Goal: Transaction & Acquisition: Purchase product/service

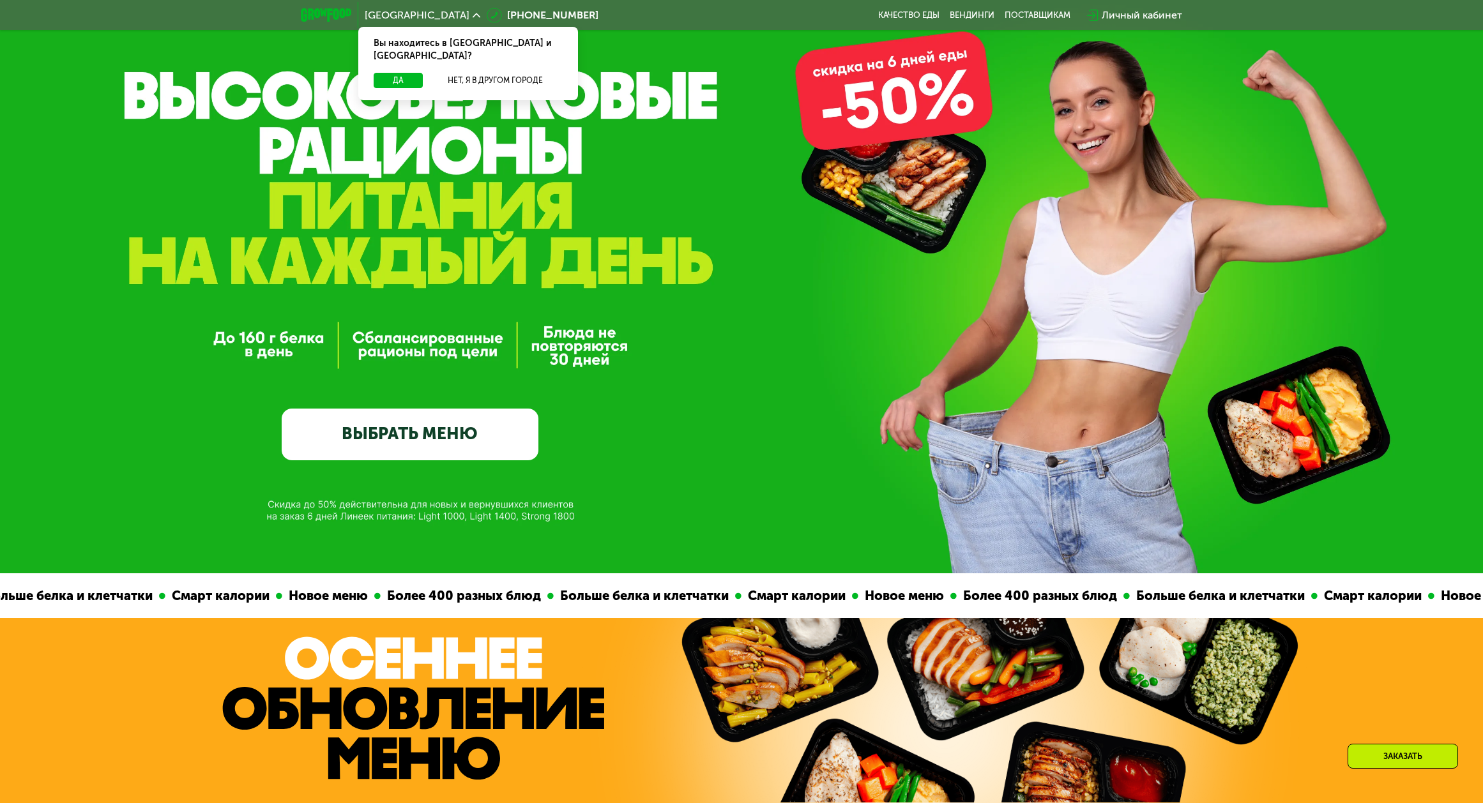
scroll to position [255, 0]
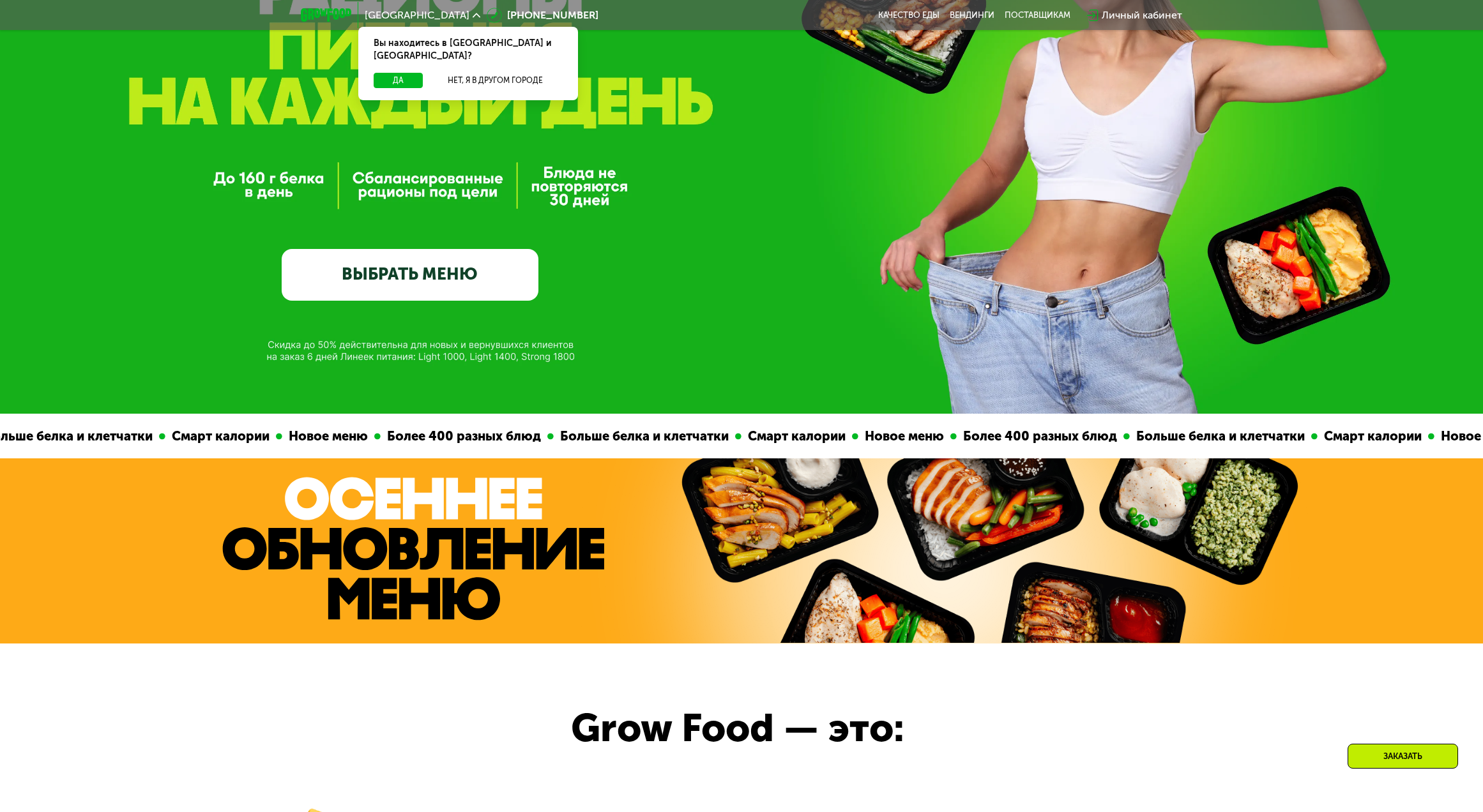
click at [436, 276] on link "ВЫБРАТЬ МЕНЮ" at bounding box center [409, 275] width 257 height 52
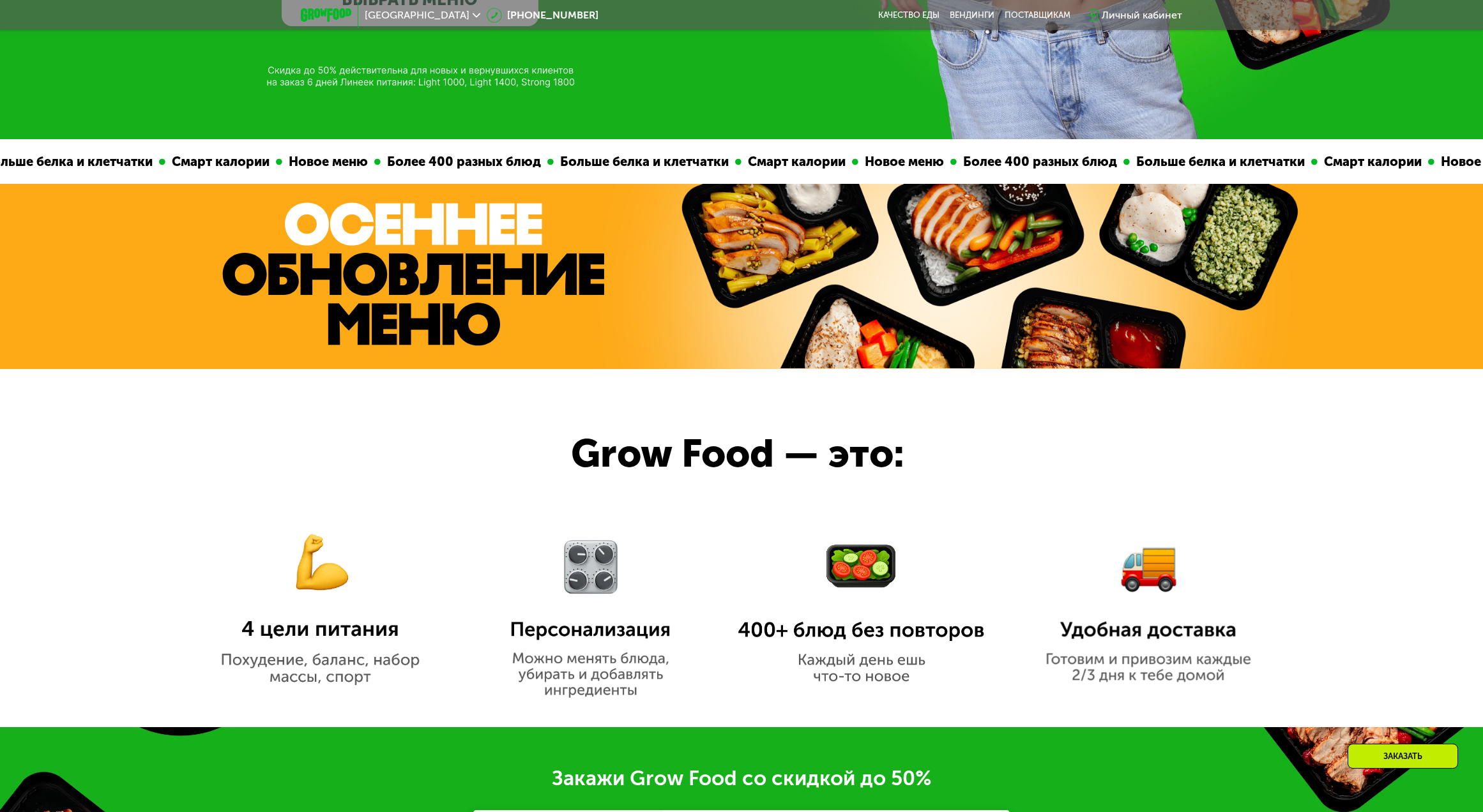
scroll to position [447, 0]
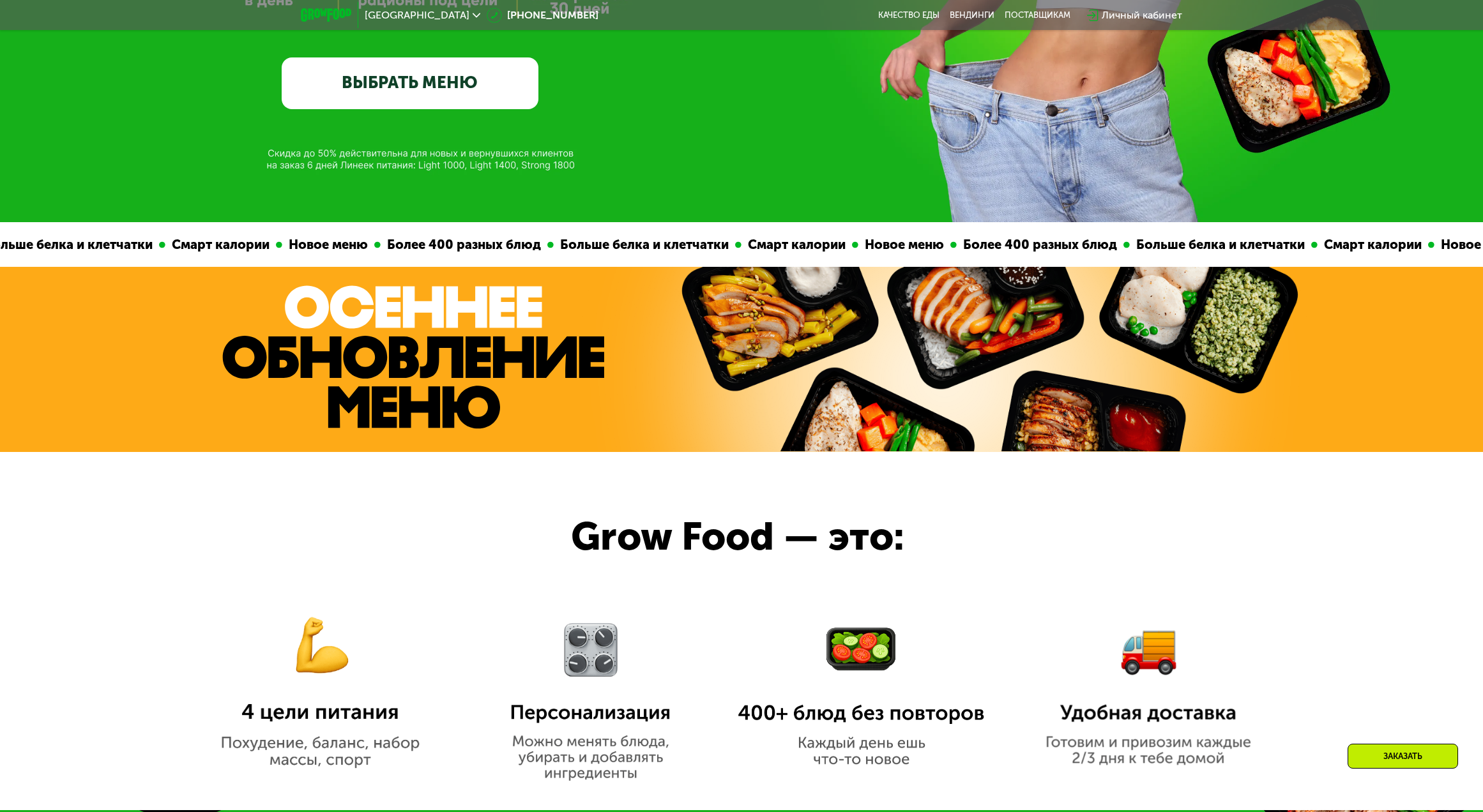
click at [444, 76] on link "ВЫБРАТЬ МЕНЮ" at bounding box center [409, 83] width 257 height 52
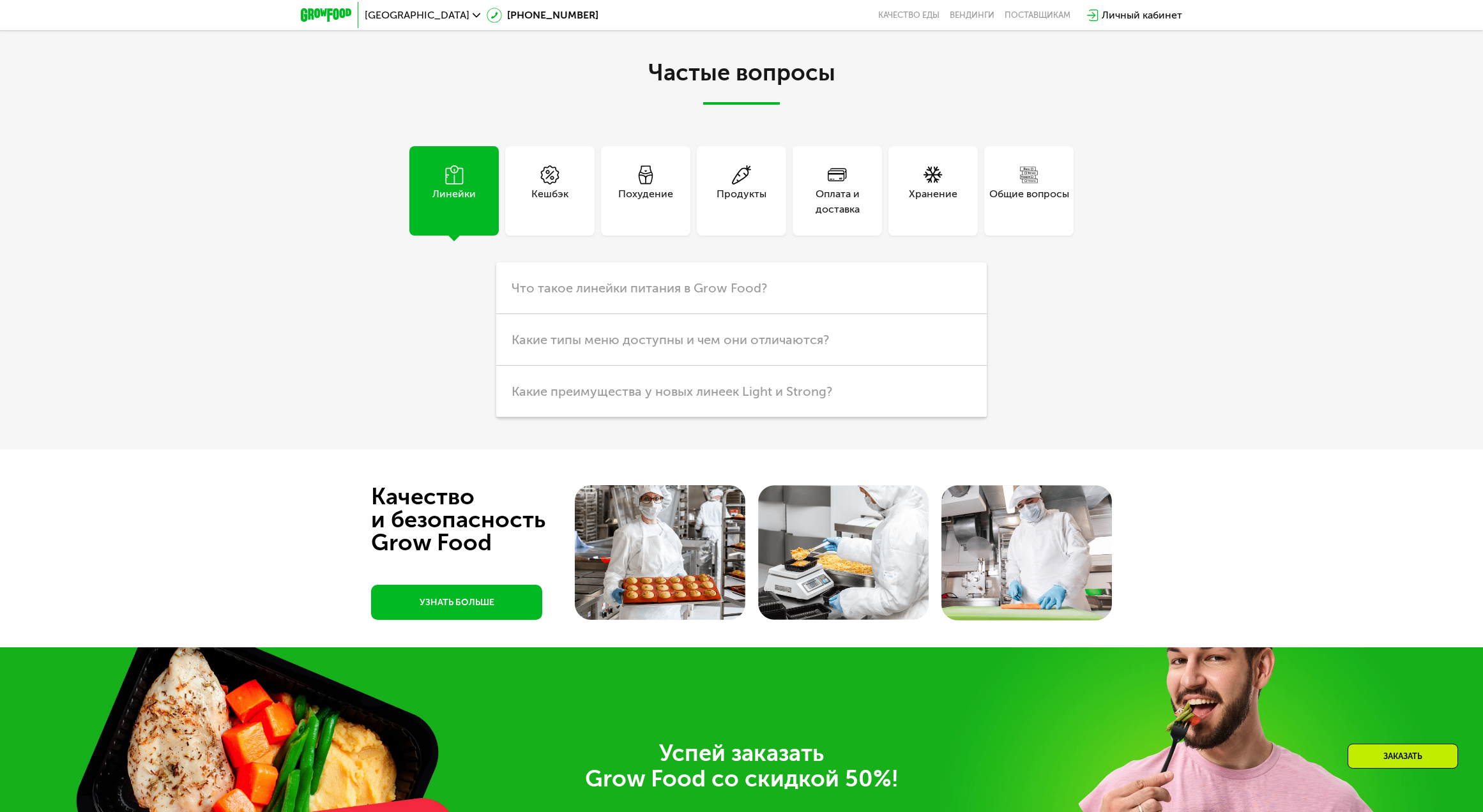
scroll to position [3765, 0]
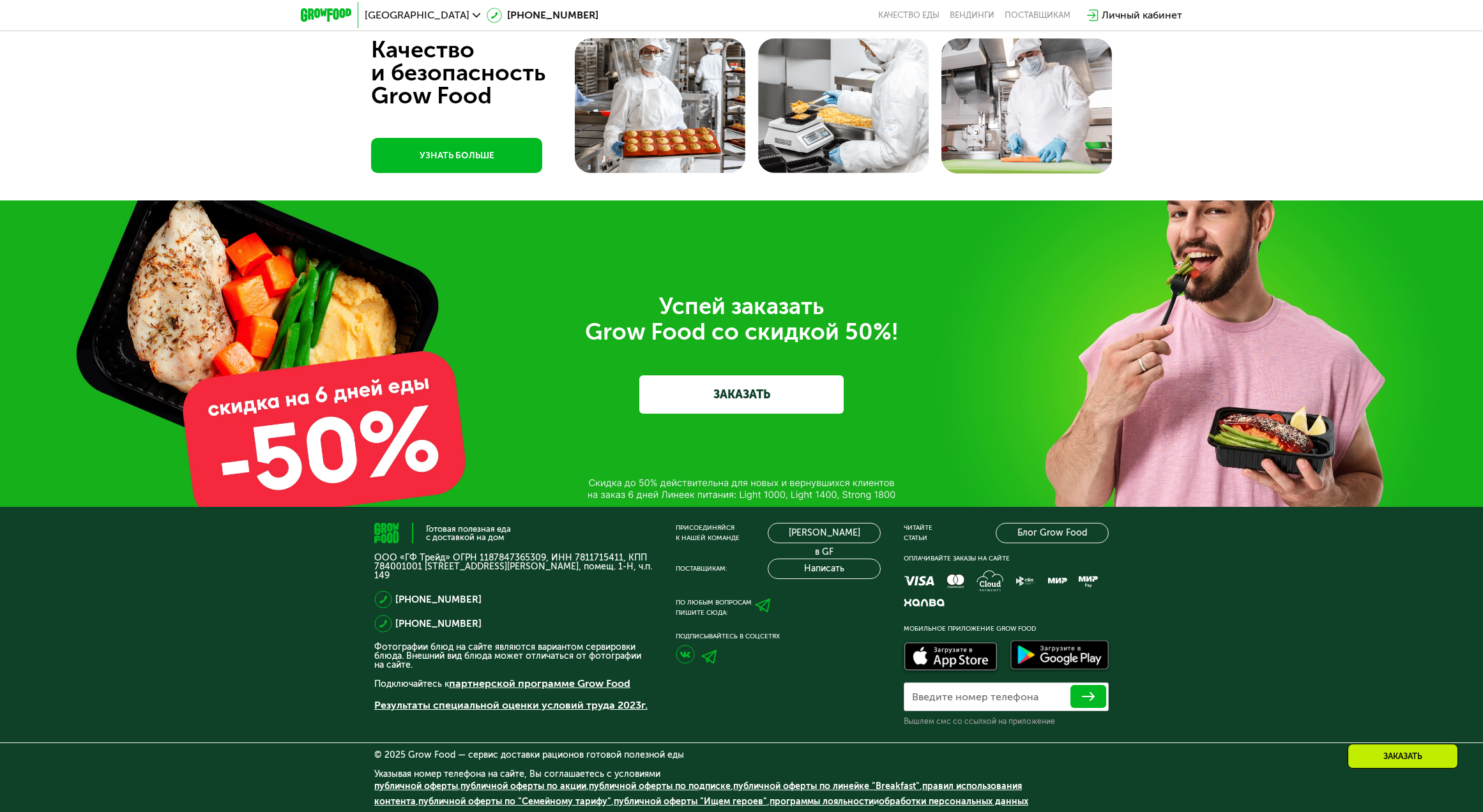
click at [746, 395] on link "ЗАКАЗАТЬ" at bounding box center [741, 394] width 204 height 38
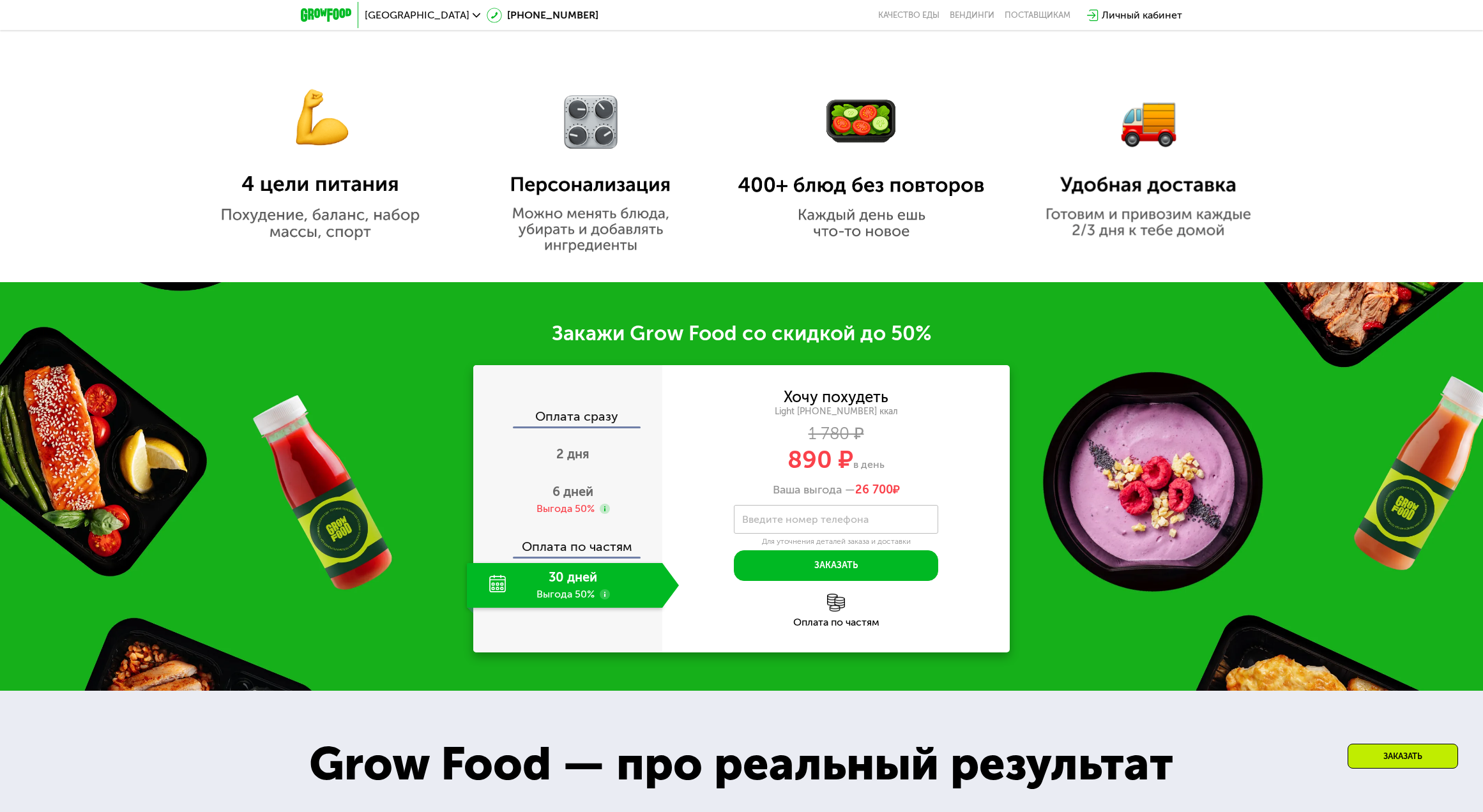
scroll to position [912, 0]
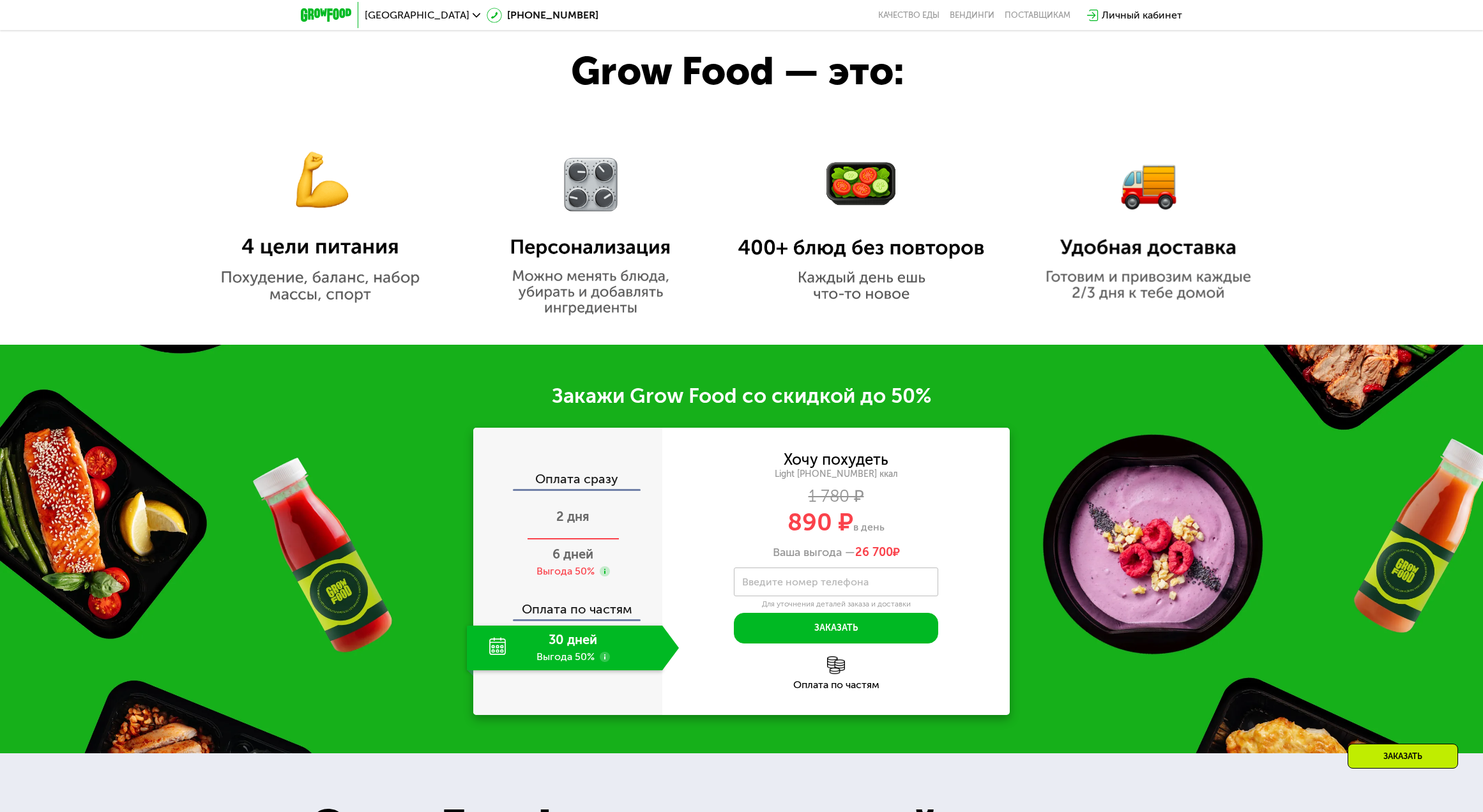
click at [577, 520] on span "2 дня" at bounding box center [572, 516] width 33 height 15
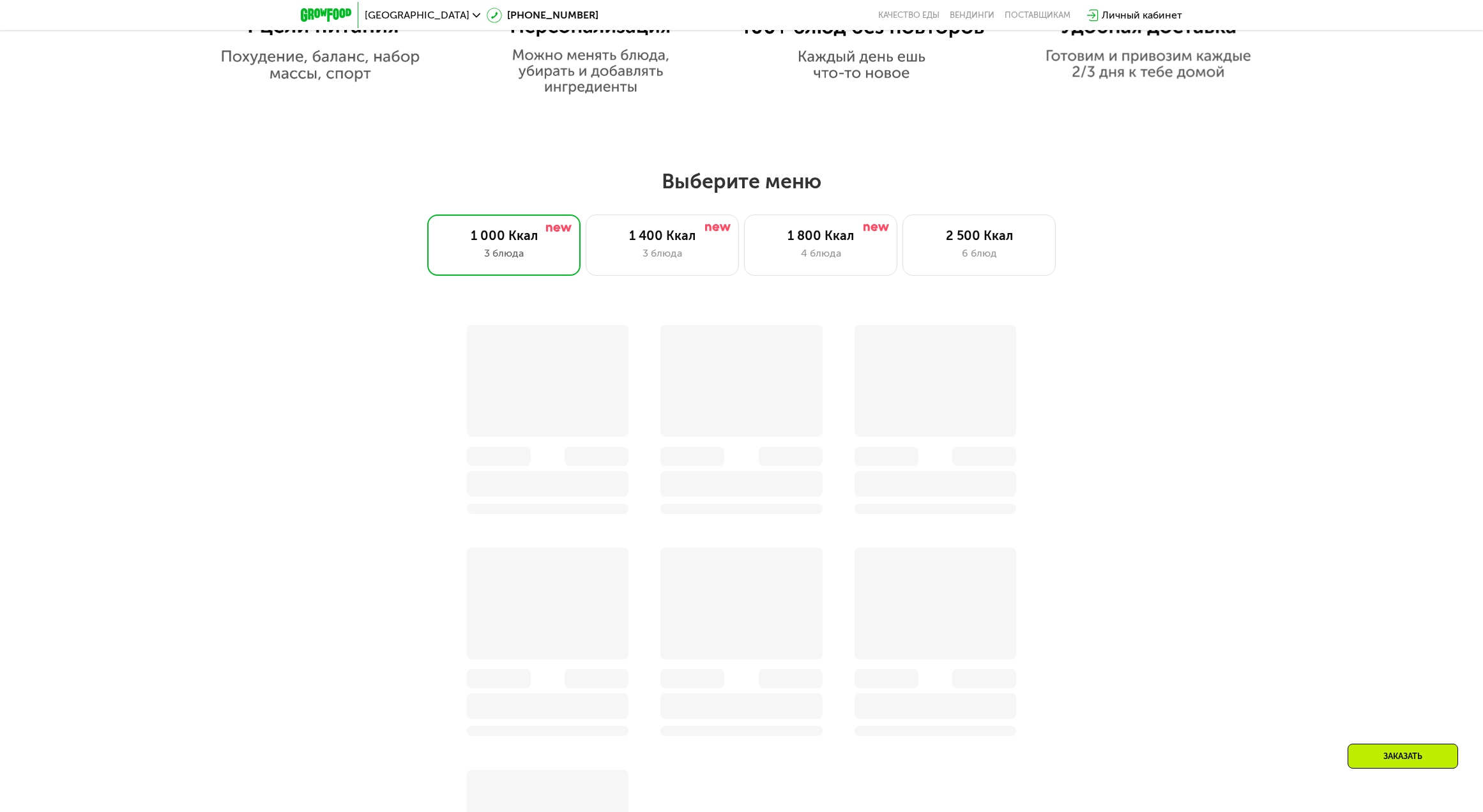
scroll to position [1167, 0]
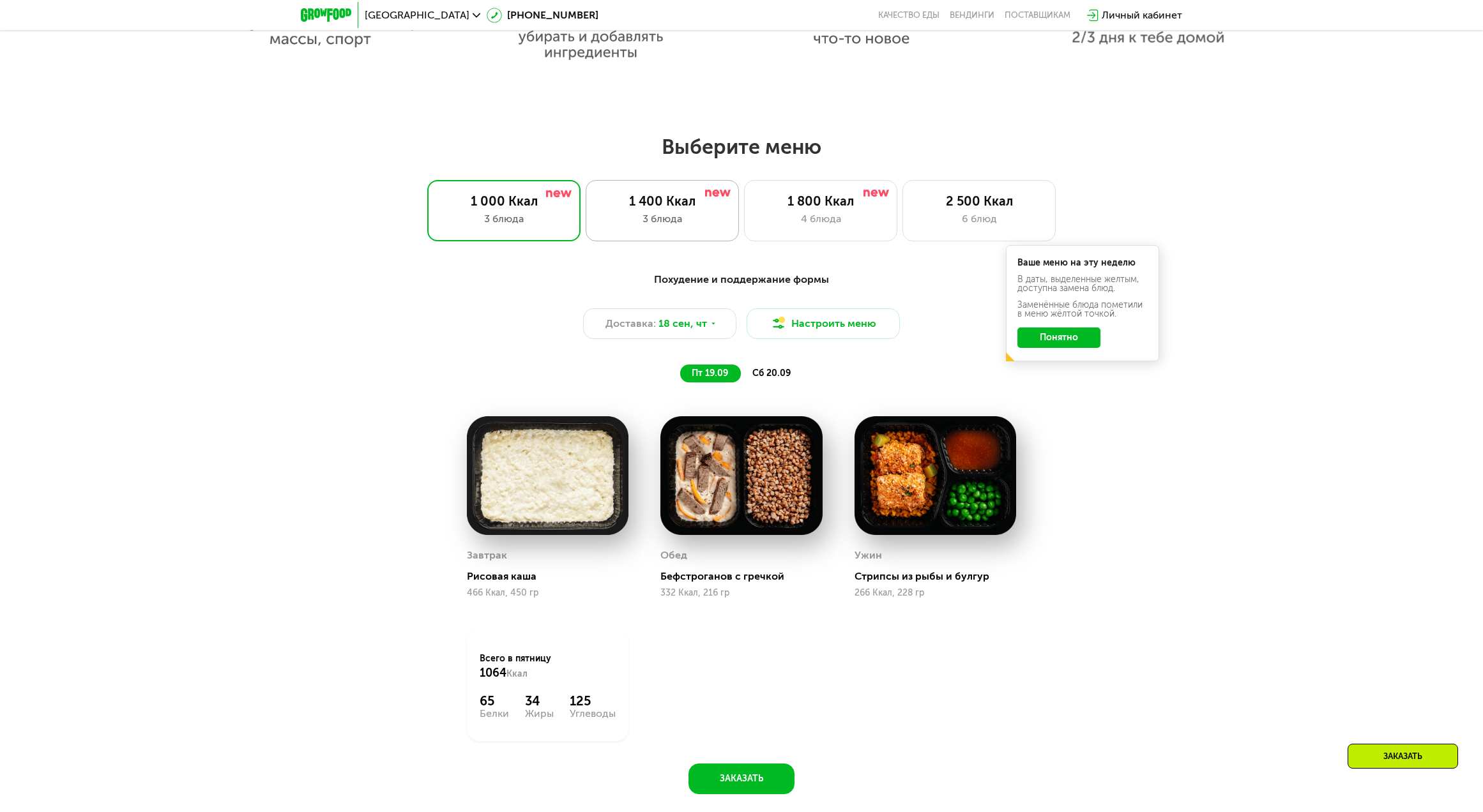
click at [692, 204] on div "1 400 Ккал" at bounding box center [662, 201] width 126 height 15
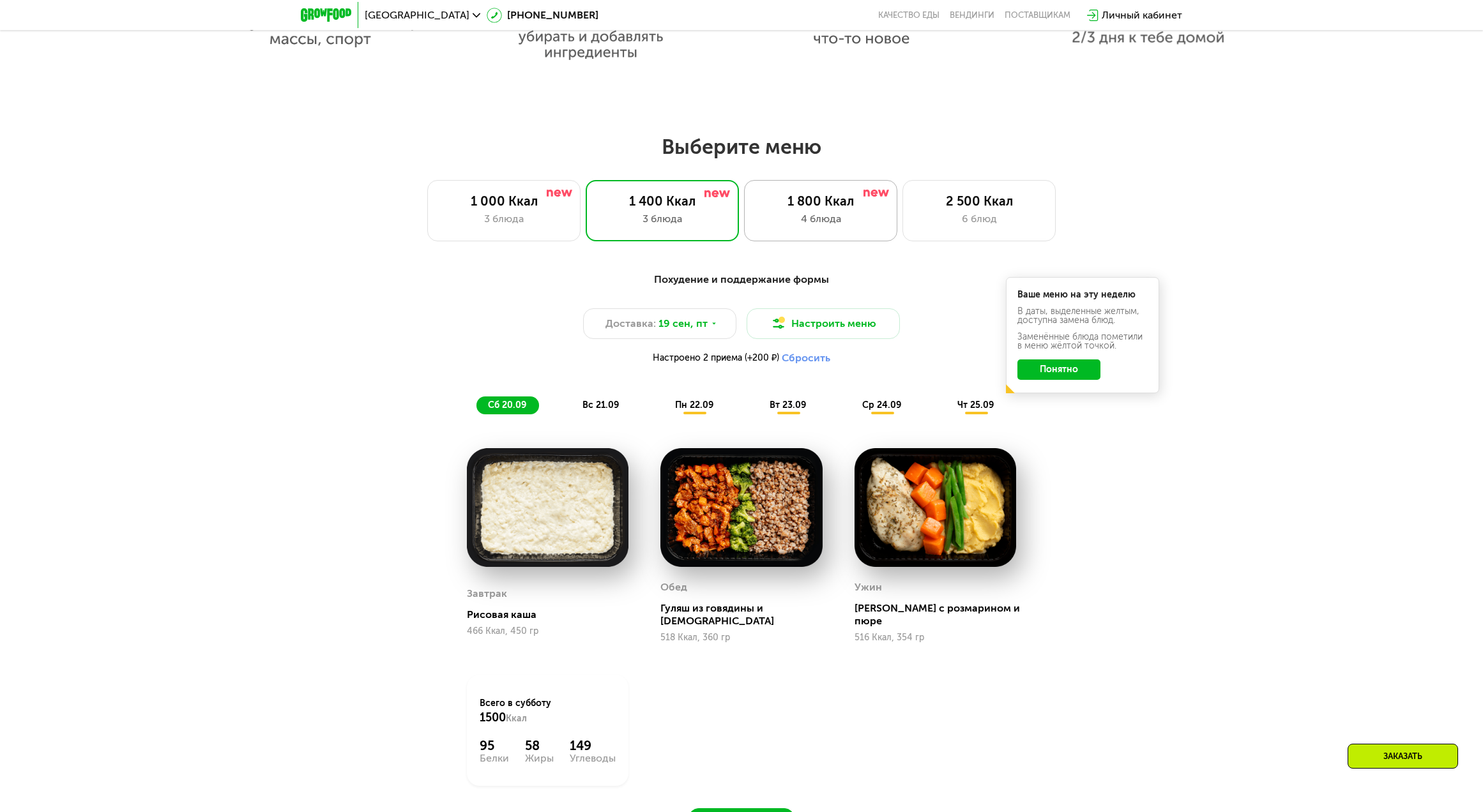
click at [786, 201] on div "1 800 Ккал" at bounding box center [821, 201] width 126 height 15
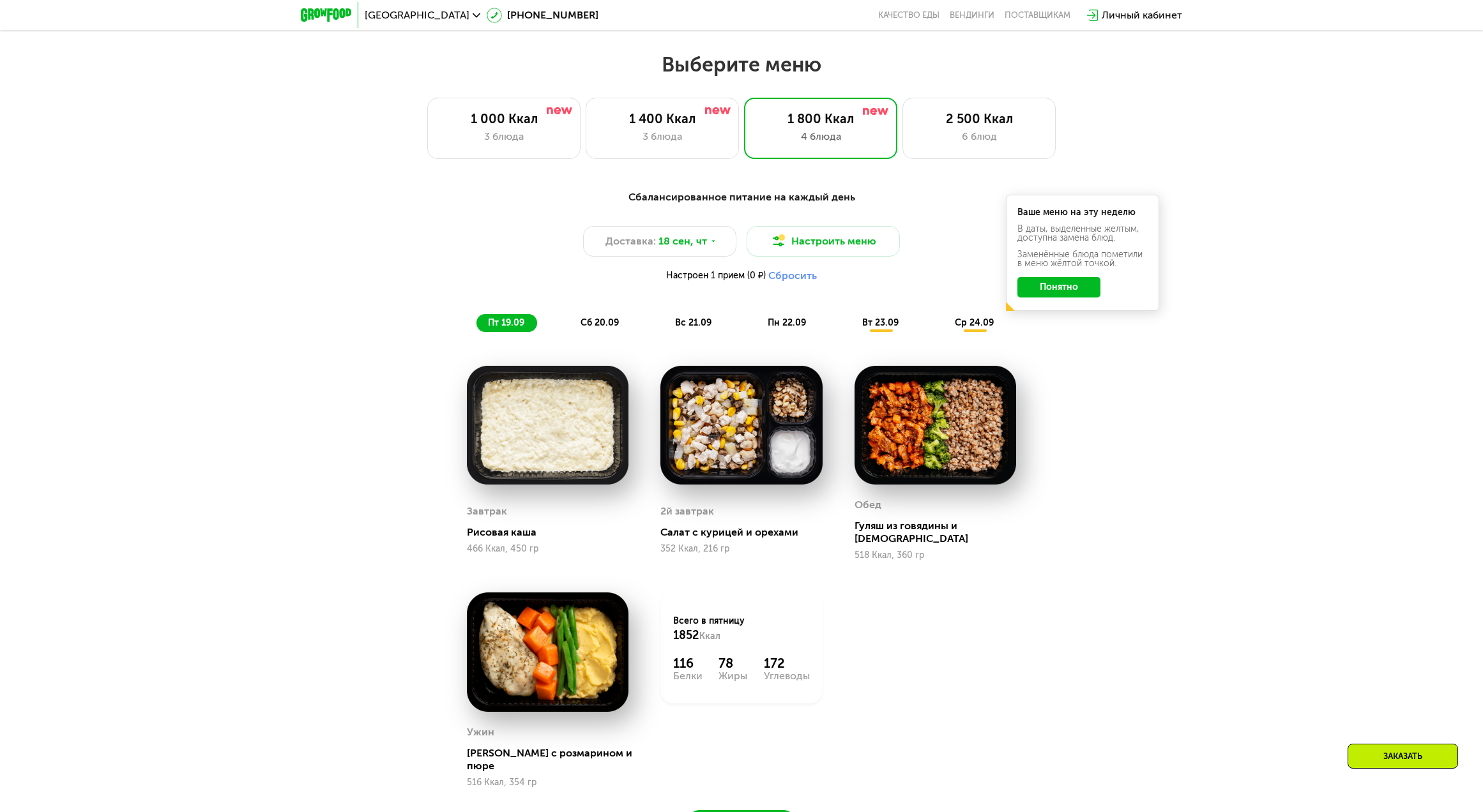
scroll to position [1295, 0]
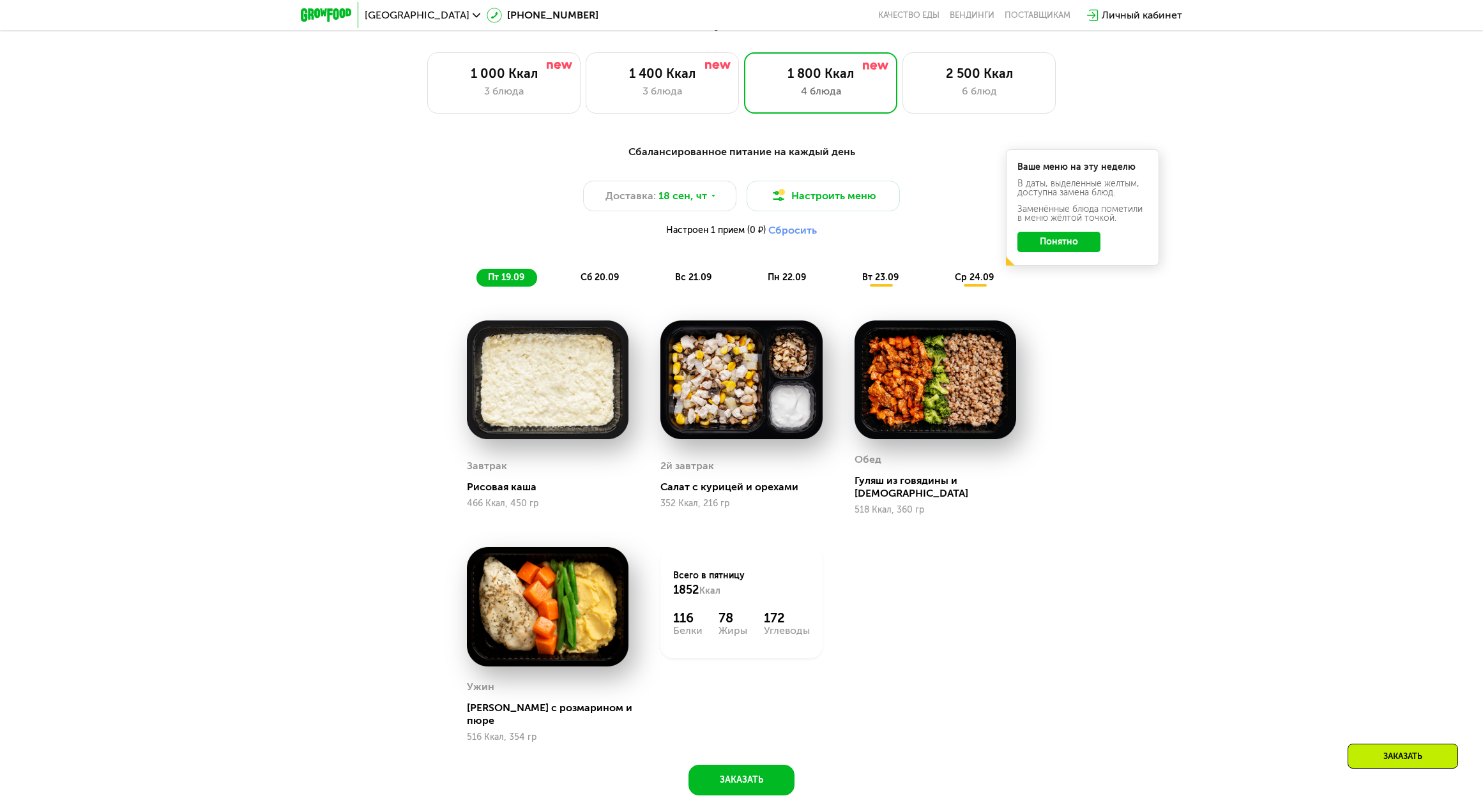
click at [611, 277] on span "сб 20.09" at bounding box center [599, 276] width 38 height 11
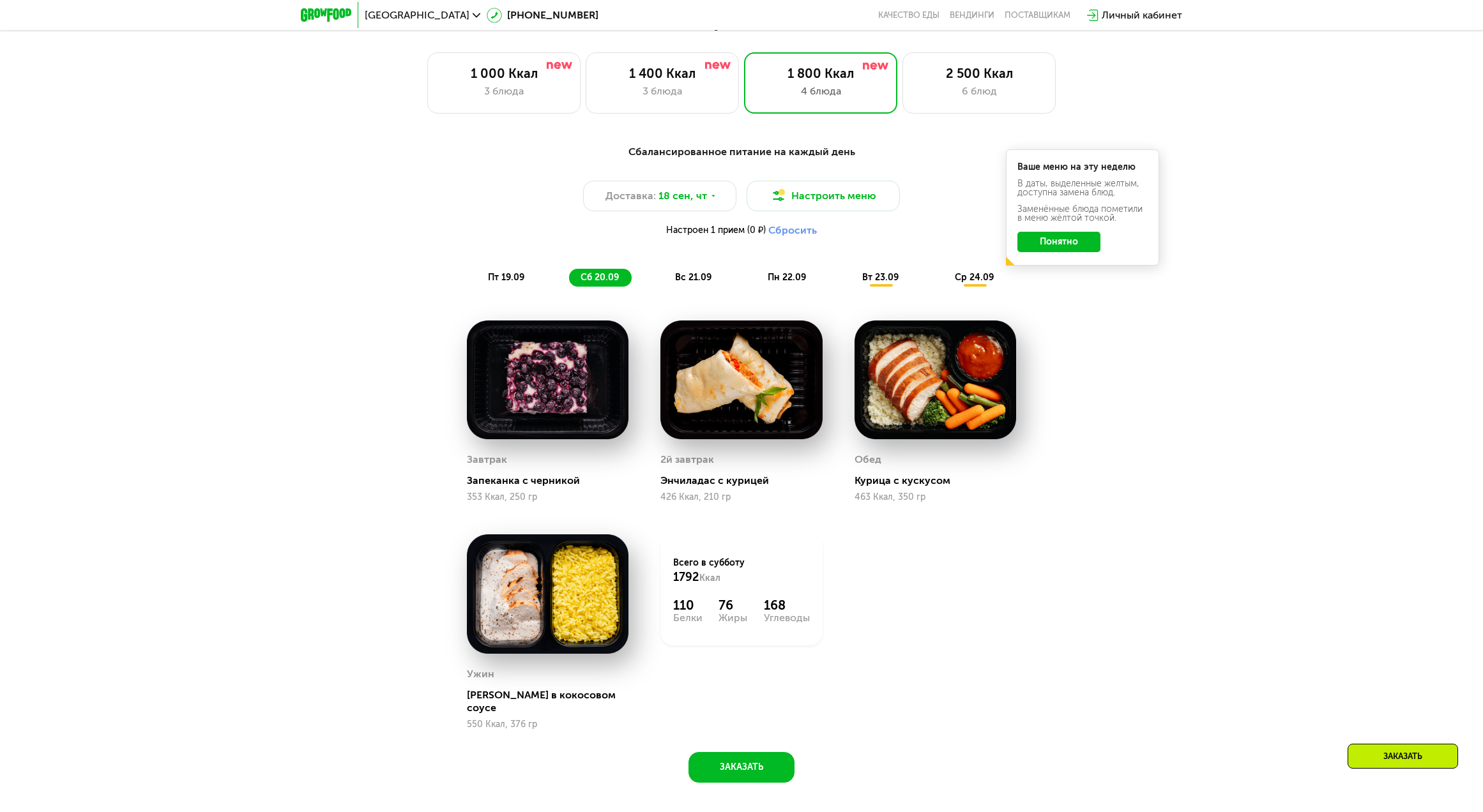
click at [685, 279] on span "вс 21.09" at bounding box center [692, 276] width 36 height 11
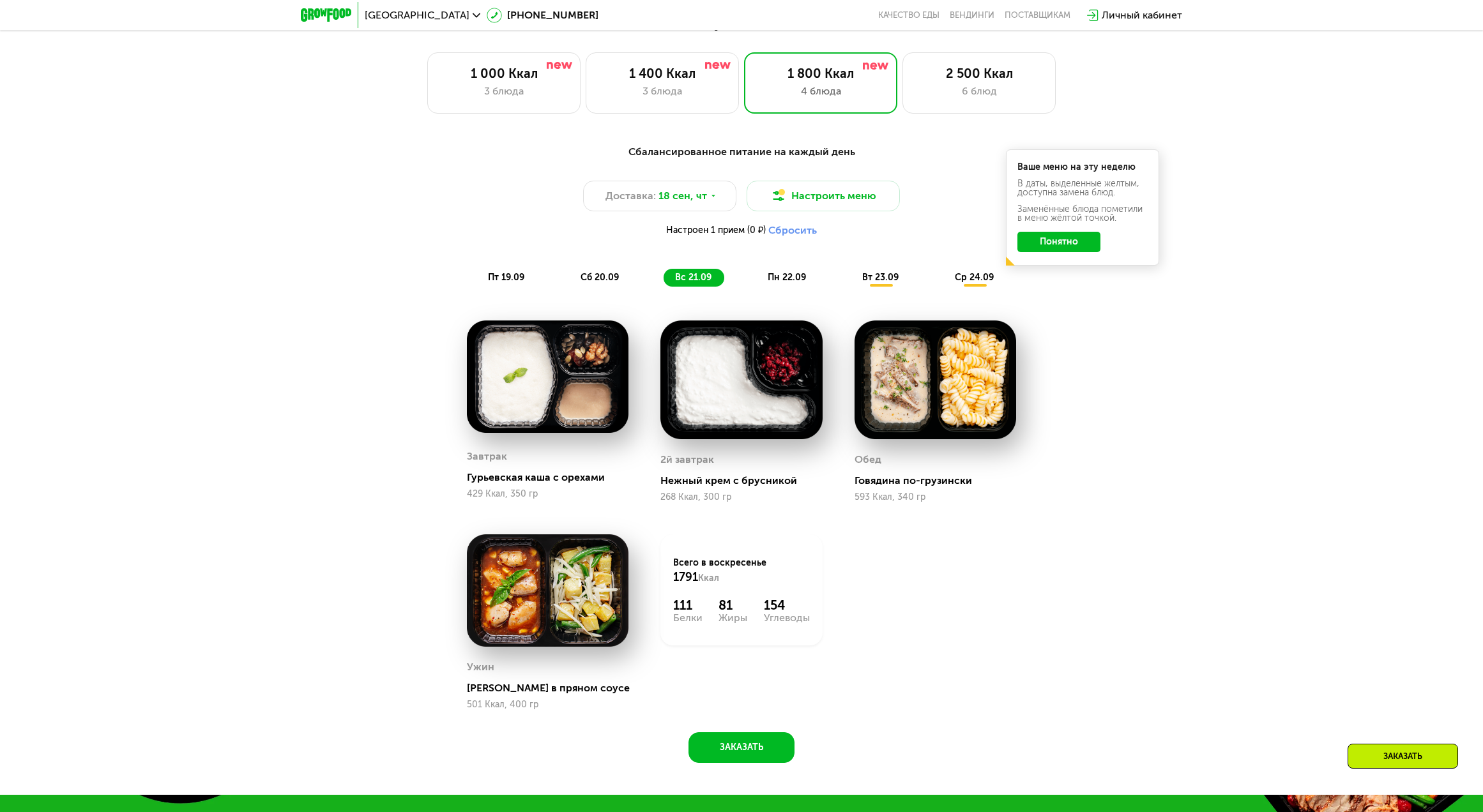
click at [780, 276] on span "пн 22.09" at bounding box center [787, 276] width 38 height 11
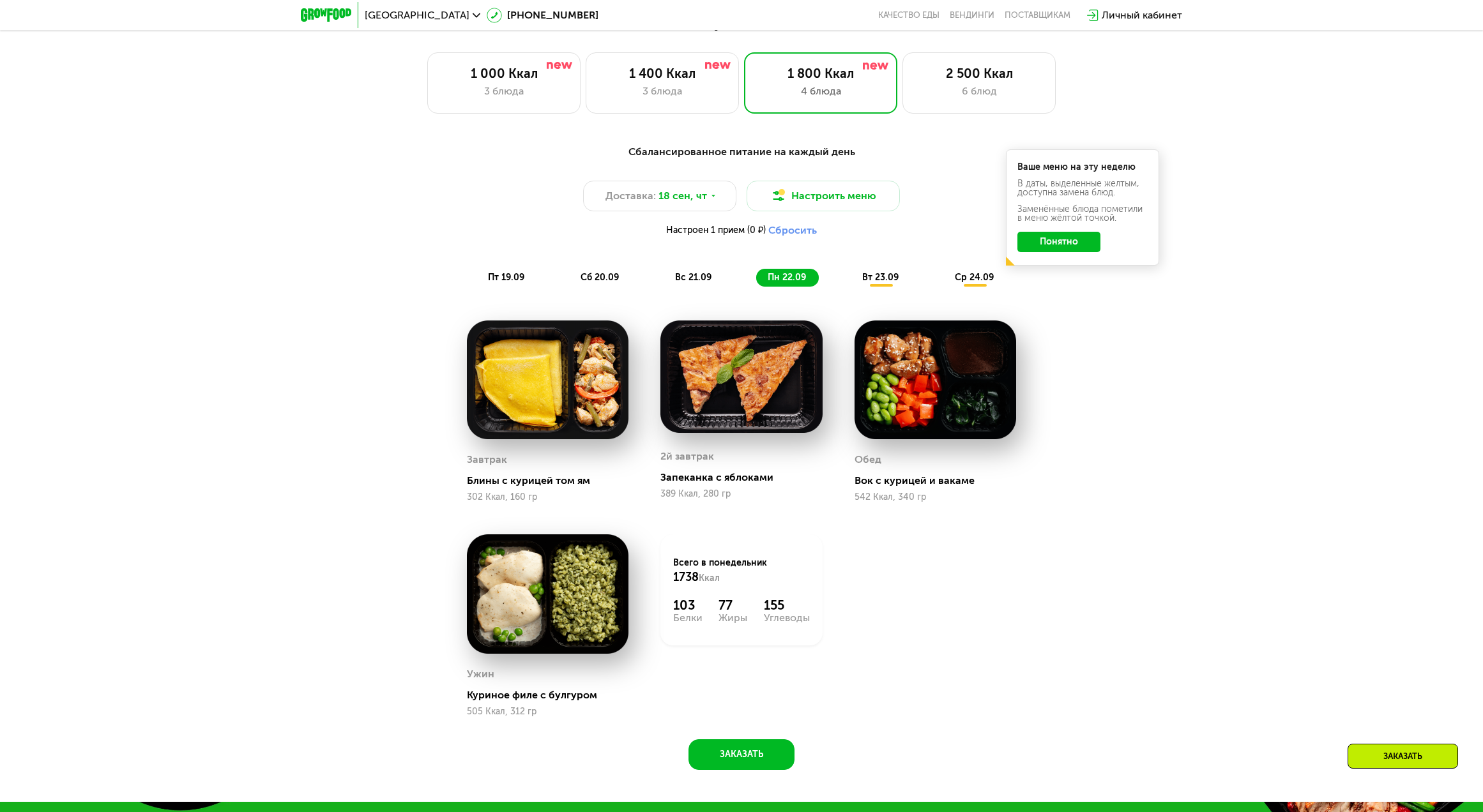
click at [876, 280] on span "вт 23.09" at bounding box center [880, 276] width 36 height 11
